Goal: Task Accomplishment & Management: Manage account settings

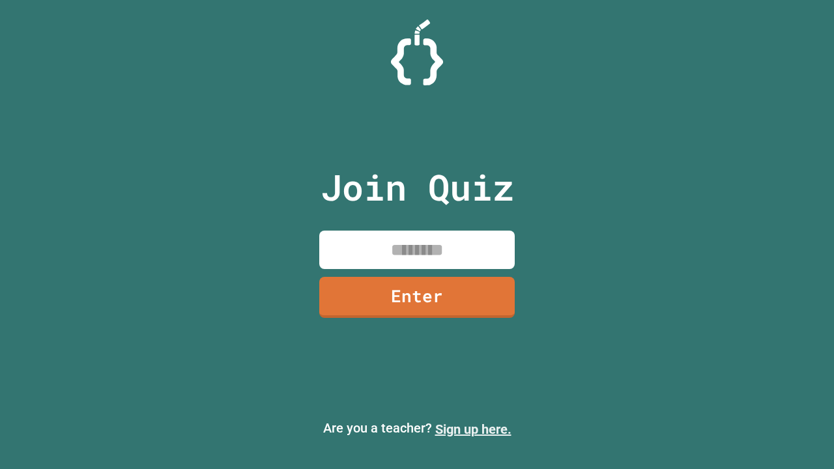
click at [473, 429] on link "Sign up here." at bounding box center [473, 430] width 76 height 16
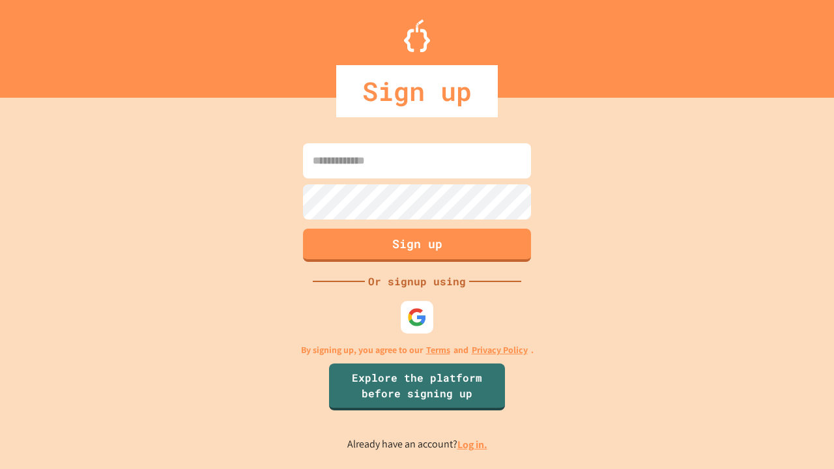
click at [473, 444] on link "Log in." at bounding box center [473, 445] width 30 height 14
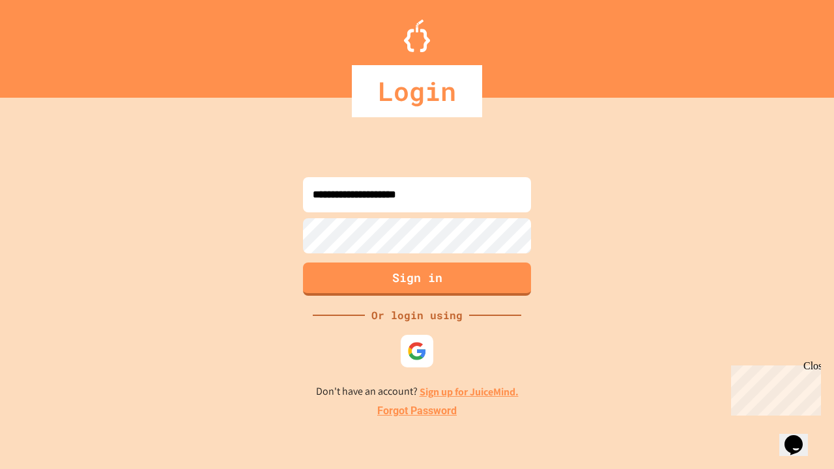
type input "**********"
